Goal: Information Seeking & Learning: Learn about a topic

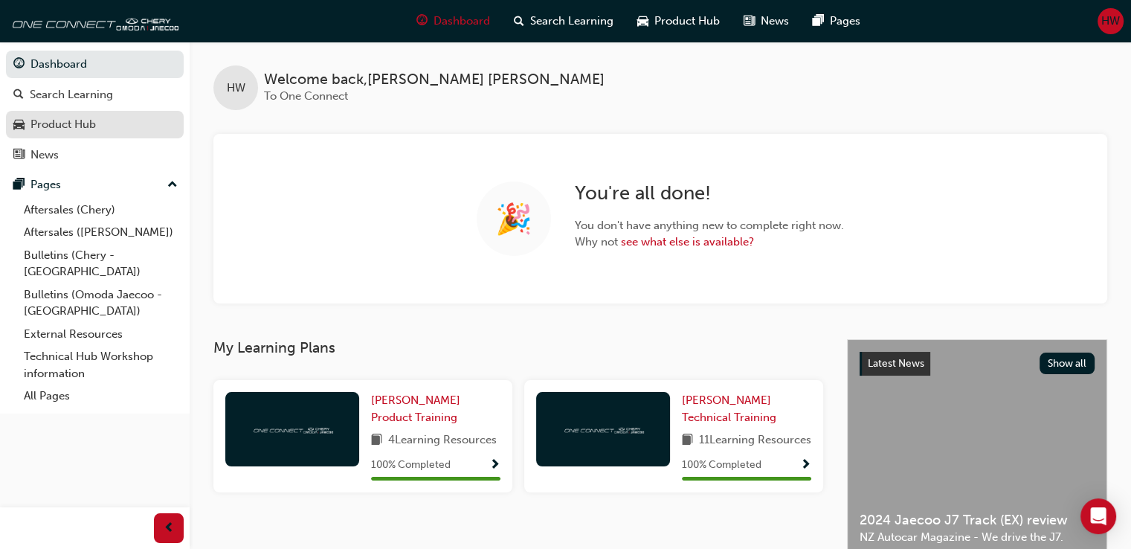
click at [107, 131] on div "Product Hub" at bounding box center [94, 124] width 163 height 19
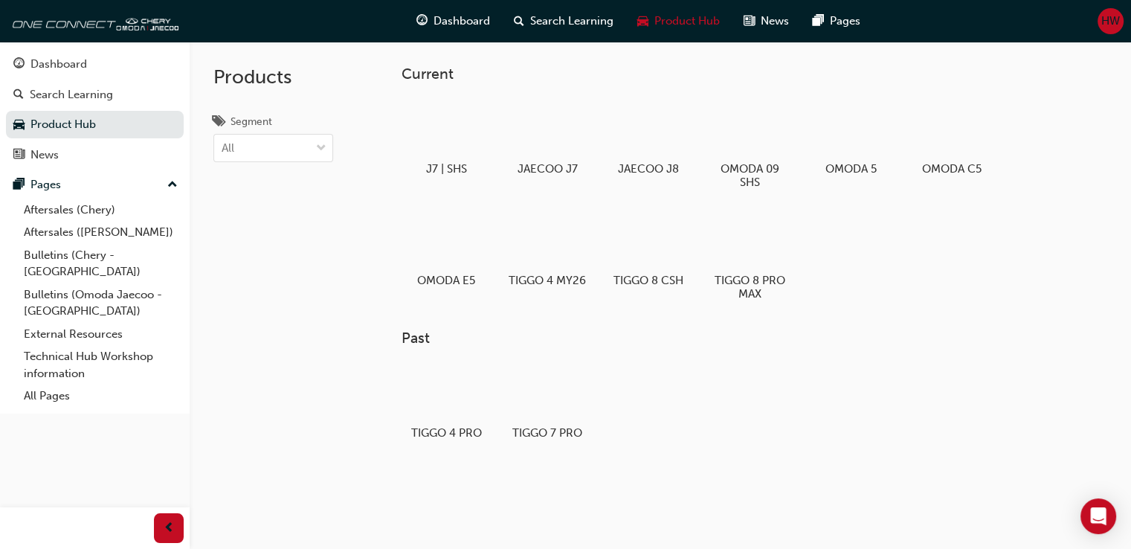
click at [1119, 20] on span "HW" at bounding box center [1111, 21] width 19 height 17
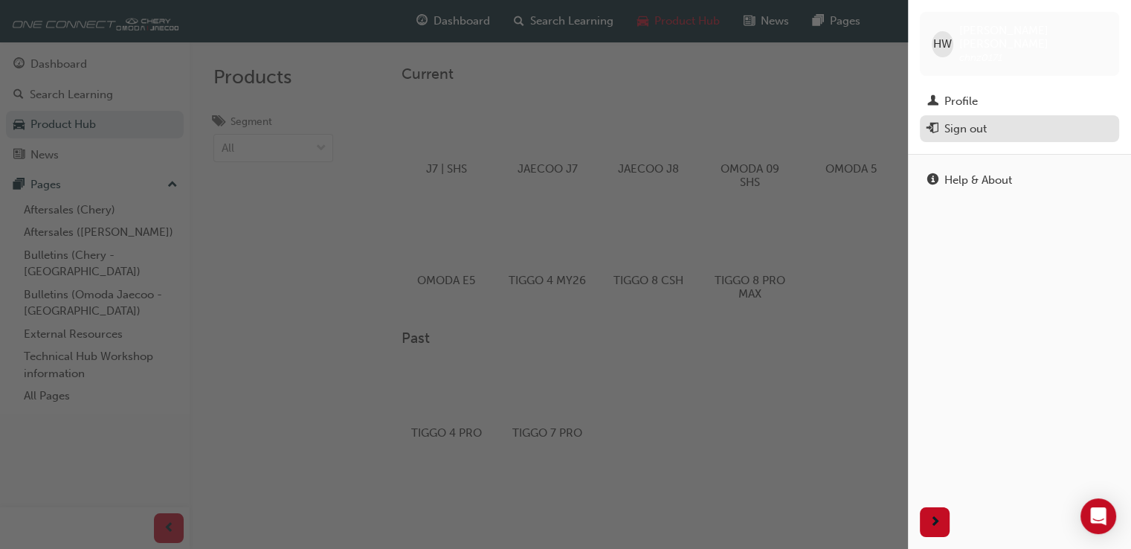
click at [998, 126] on button "Sign out" at bounding box center [1019, 129] width 199 height 28
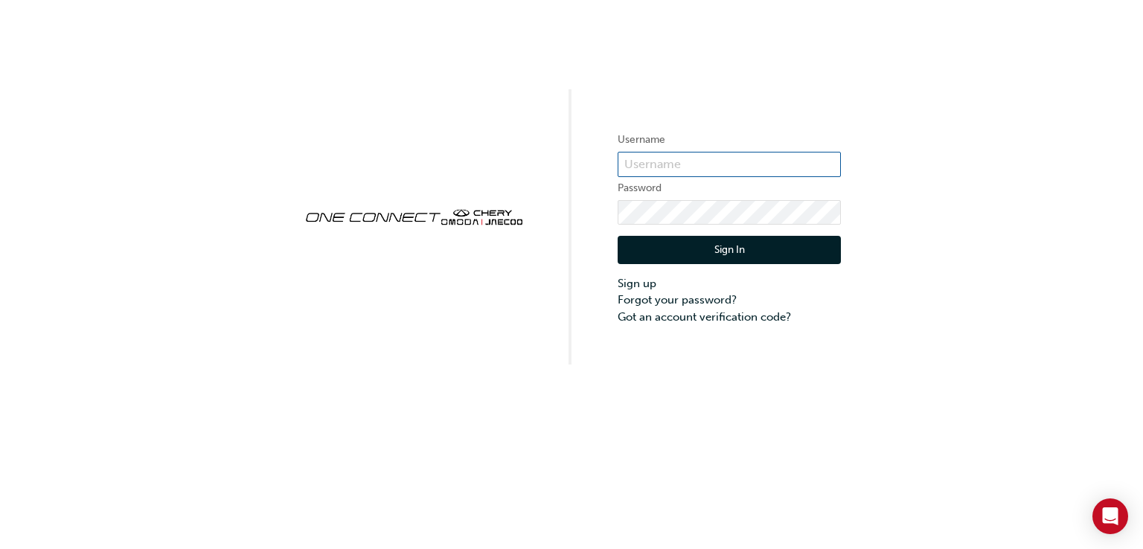
type input "CHNZ0171"
click at [705, 245] on button "Sign In" at bounding box center [728, 250] width 223 height 28
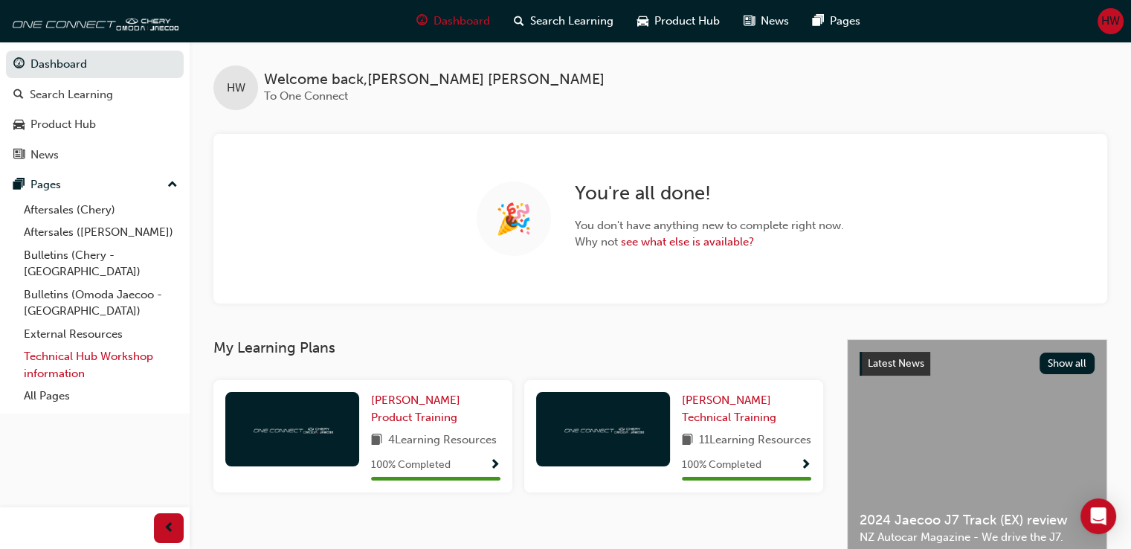
click at [89, 347] on link "Technical Hub Workshop information" at bounding box center [101, 364] width 166 height 39
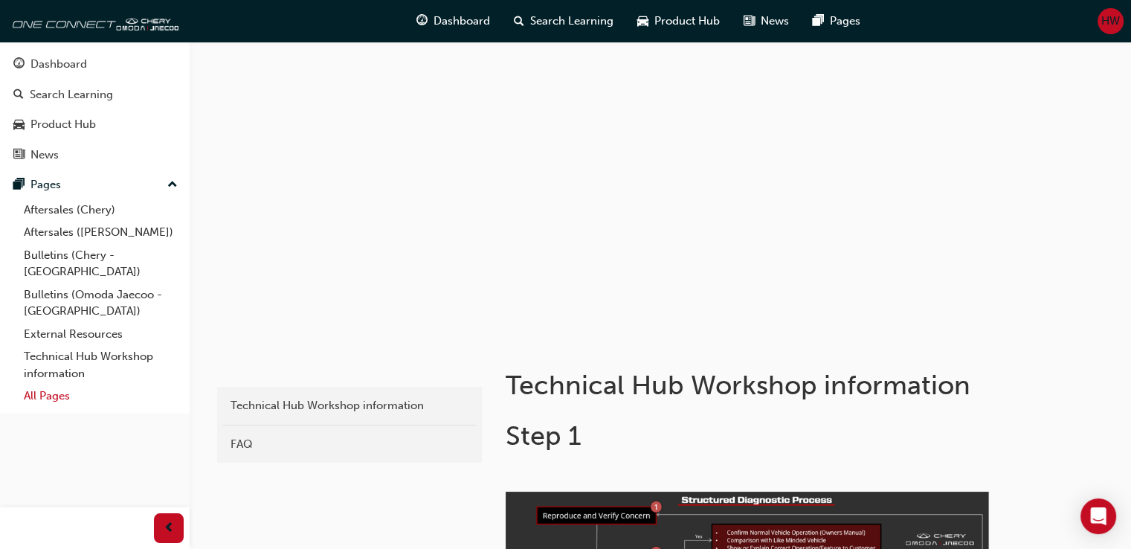
click at [55, 385] on link "All Pages" at bounding box center [101, 396] width 166 height 23
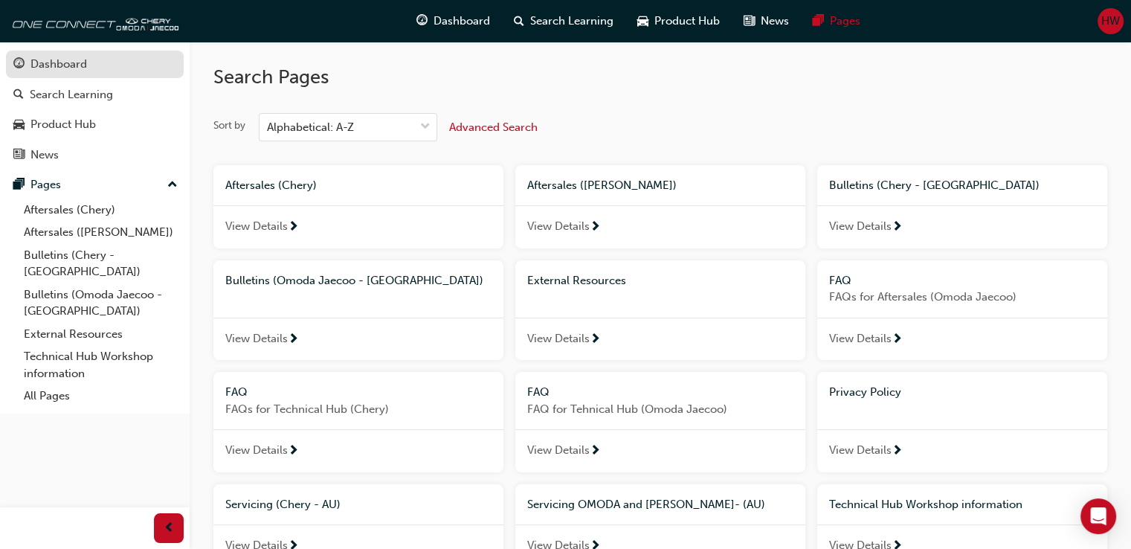
click at [107, 75] on link "Dashboard" at bounding box center [95, 65] width 178 height 28
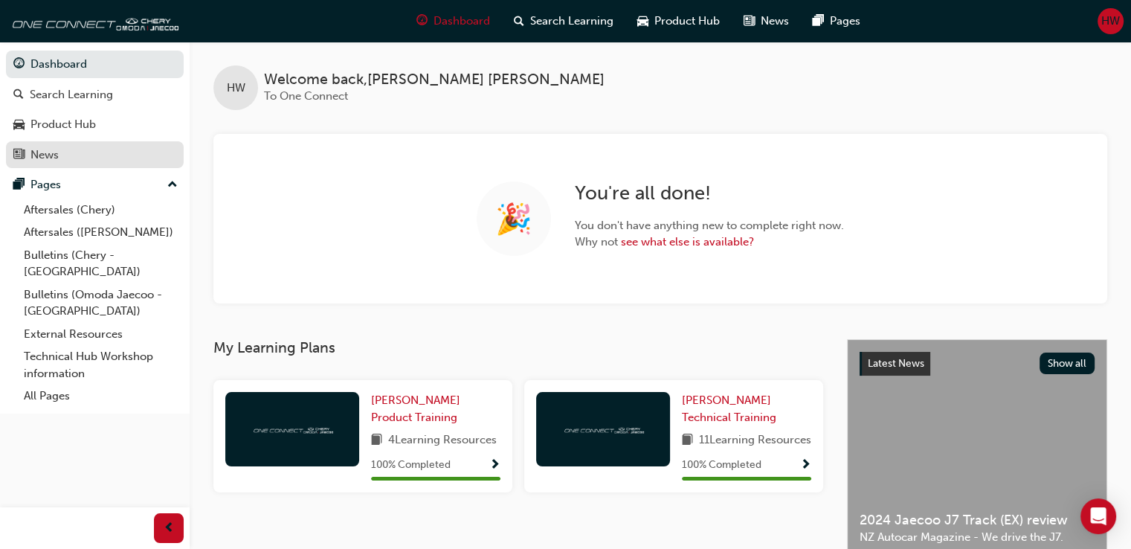
click at [94, 150] on div "News" at bounding box center [94, 155] width 163 height 19
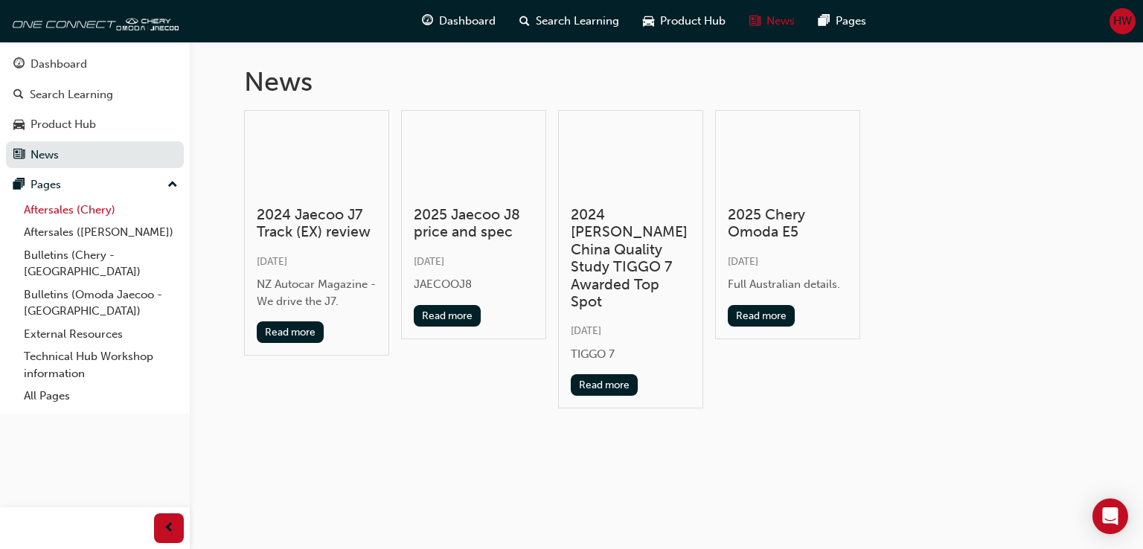
click at [100, 205] on link "Aftersales (Chery)" at bounding box center [101, 210] width 166 height 23
